Goal: Information Seeking & Learning: Learn about a topic

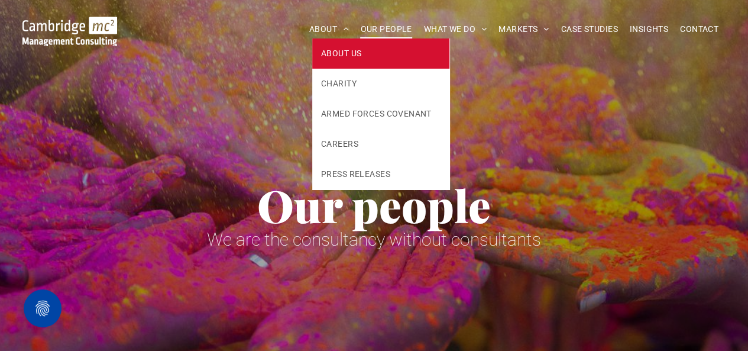
click at [337, 53] on span "ABOUT US" at bounding box center [341, 53] width 40 height 12
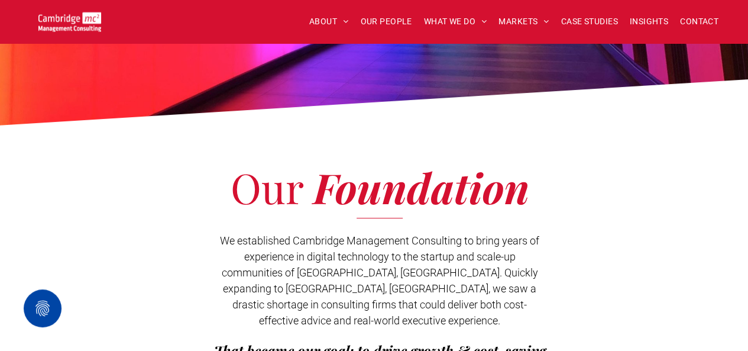
scroll to position [138, 0]
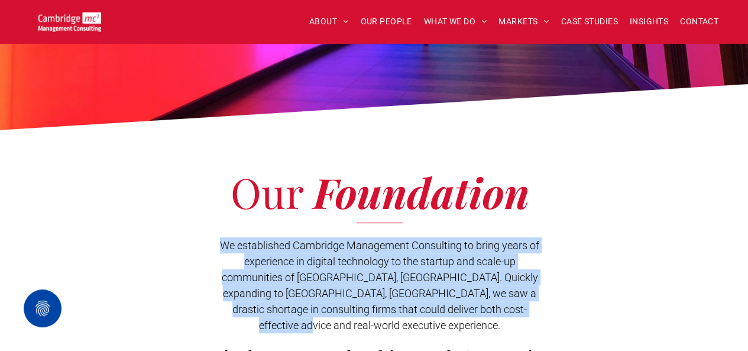
drag, startPoint x: 220, startPoint y: 242, endPoint x: 533, endPoint y: 307, distance: 319.4
click at [533, 307] on p "We established Cambridge Management Consulting to bring years of experience in …" at bounding box center [379, 285] width 333 height 96
copy span "We established Cambridge Management Consulting to bring years of experience in …"
